Goal: Information Seeking & Learning: Learn about a topic

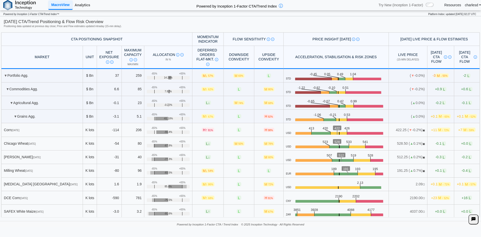
click at [82, 7] on link "Analytics" at bounding box center [83, 5] width 20 height 9
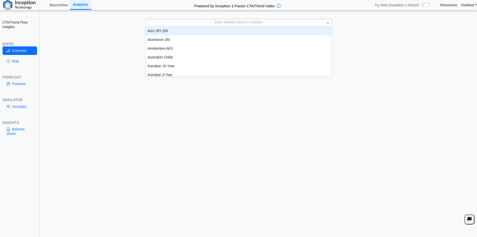
click at [229, 24] on div "Enter Market Name or Symbol" at bounding box center [239, 22] width 186 height 7
type input "****"
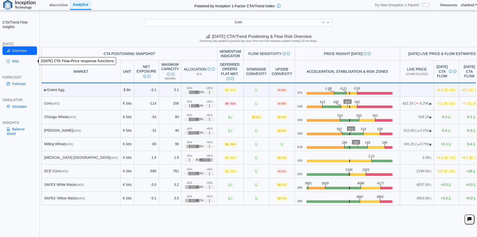
click at [15, 64] on link "Risk" at bounding box center [20, 61] width 35 height 9
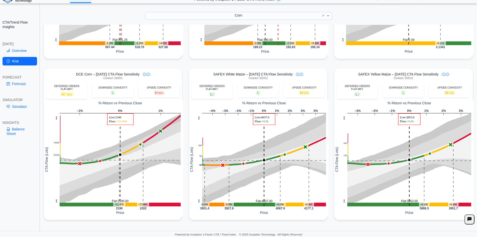
scroll to position [7, 0]
click at [24, 85] on link "Forecast" at bounding box center [20, 83] width 35 height 9
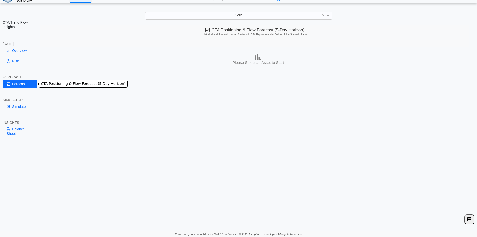
scroll to position [0, 0]
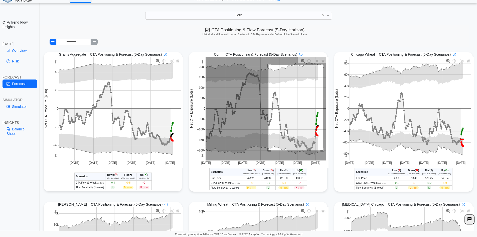
drag, startPoint x: 268, startPoint y: 66, endPoint x: 323, endPoint y: 153, distance: 102.7
click at [322, 153] on rect at bounding box center [266, 109] width 121 height 104
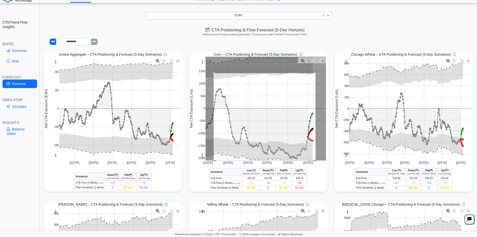
drag, startPoint x: 212, startPoint y: 74, endPoint x: 314, endPoint y: 161, distance: 134.0
click at [314, 160] on rect at bounding box center [266, 109] width 121 height 104
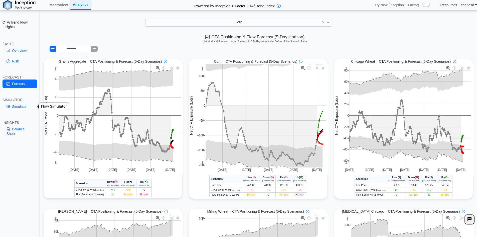
click at [20, 103] on link "Simulator" at bounding box center [20, 106] width 35 height 9
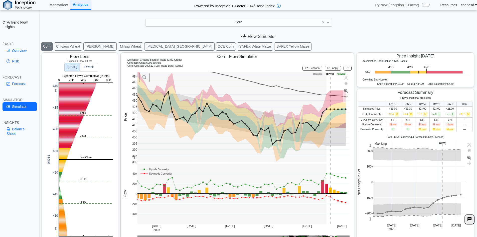
scroll to position [8, 0]
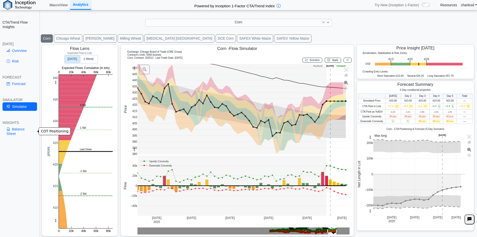
click at [14, 130] on link "Balance Sheet" at bounding box center [20, 131] width 35 height 13
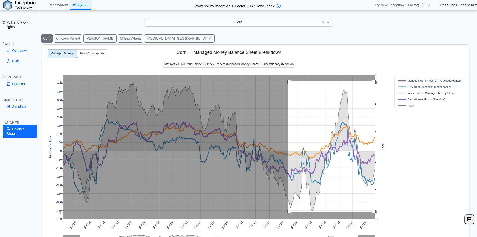
drag, startPoint x: 289, startPoint y: 81, endPoint x: 377, endPoint y: 212, distance: 157.8
click at [377, 212] on g at bounding box center [219, 147] width 322 height 155
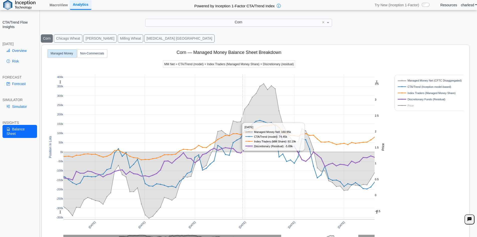
click at [243, 146] on rect at bounding box center [218, 147] width 311 height 144
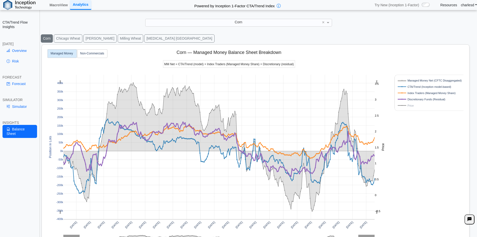
click at [73, 40] on button "Chicago Wheat" at bounding box center [68, 38] width 29 height 8
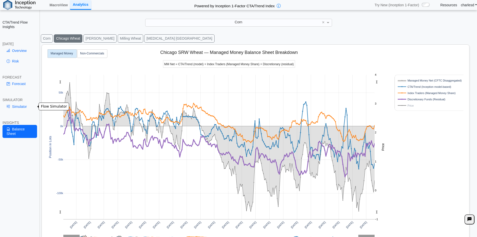
click at [18, 106] on link "Simulator" at bounding box center [20, 106] width 35 height 9
